Goal: Information Seeking & Learning: Learn about a topic

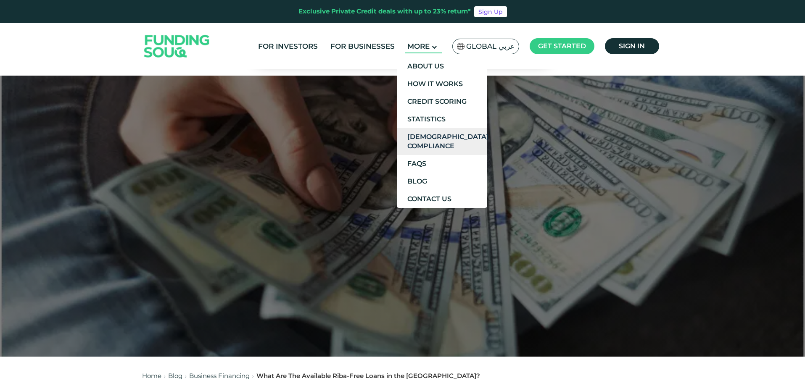
click at [422, 139] on link "[DEMOGRAPHIC_DATA] Compliance" at bounding box center [442, 141] width 90 height 27
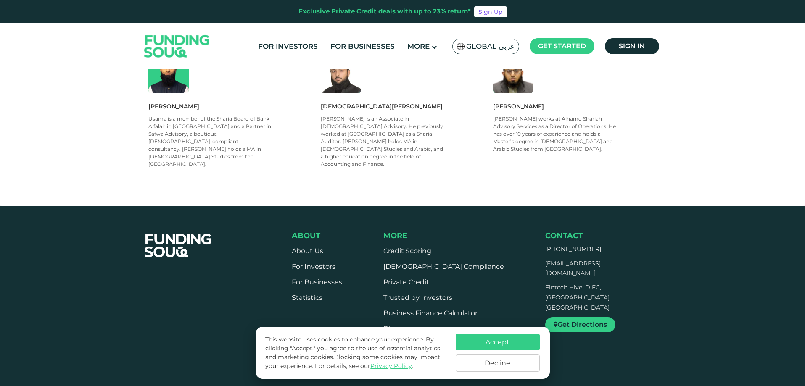
scroll to position [630, 0]
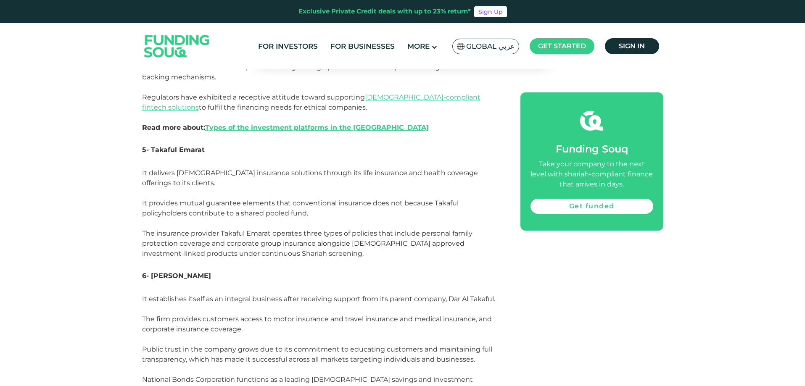
scroll to position [3249, 0]
